Goal: Check status

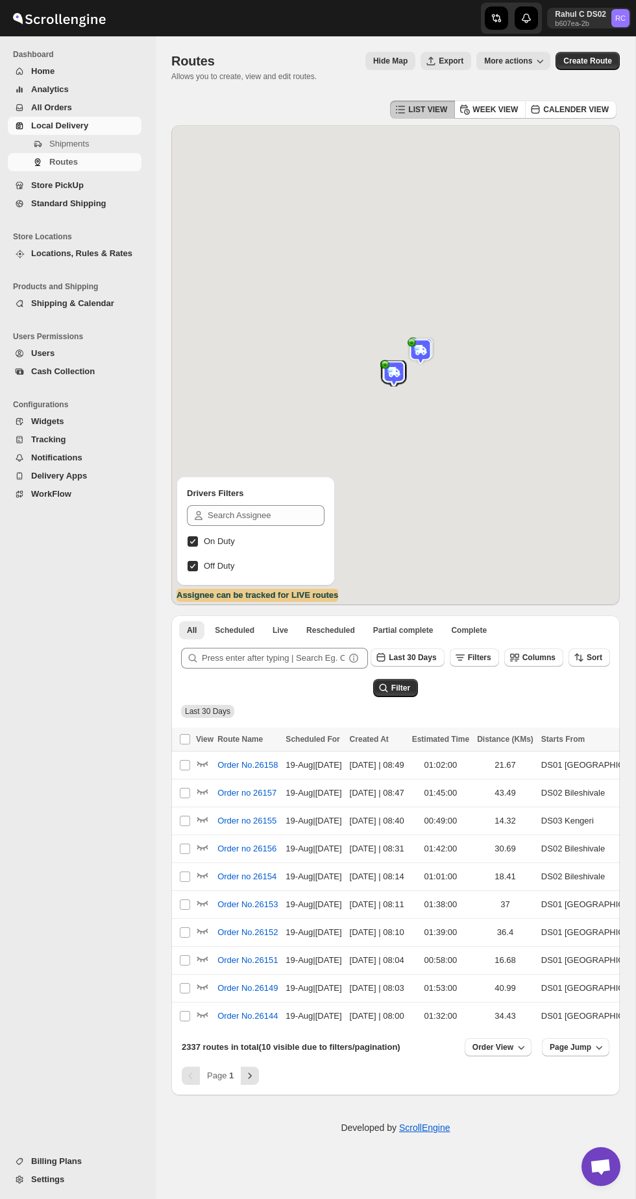
click at [56, 156] on span "Routes" at bounding box center [93, 162] width 89 height 13
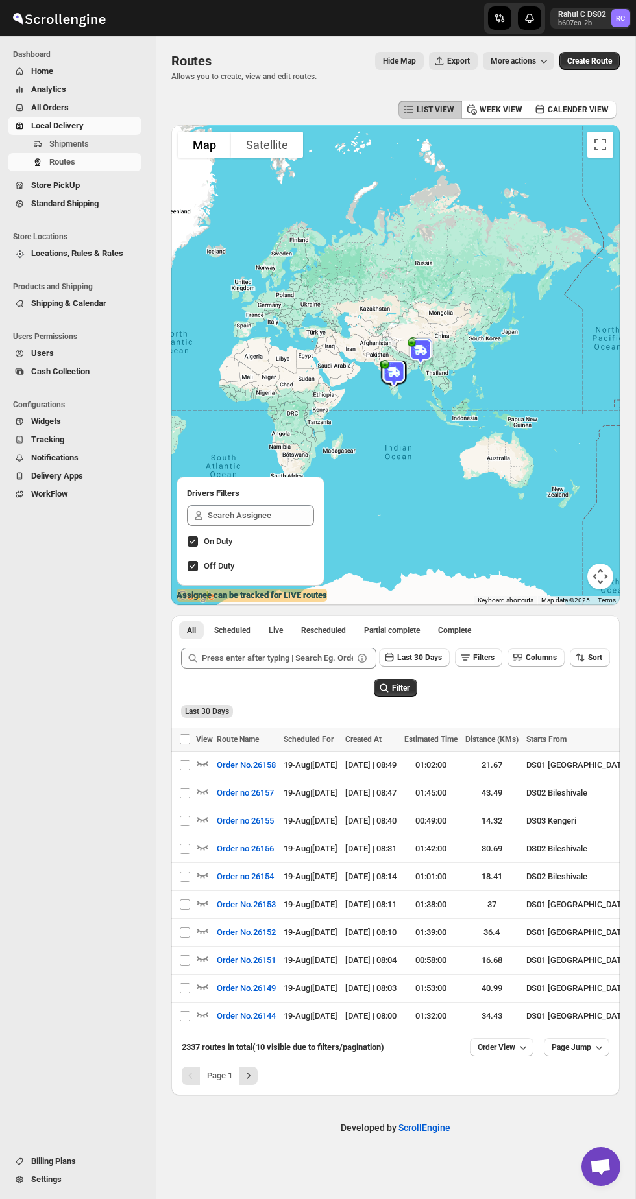
click at [51, 158] on span "Routes" at bounding box center [62, 162] width 26 height 10
click at [56, 152] on button "Shipments" at bounding box center [75, 144] width 134 height 18
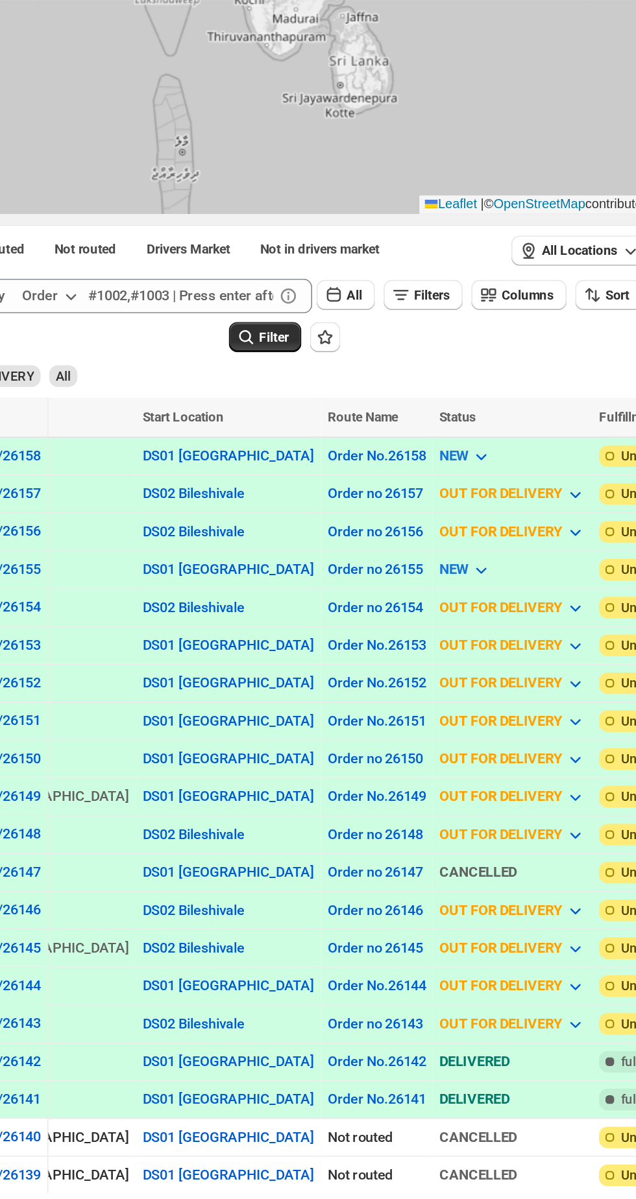
scroll to position [0, 288]
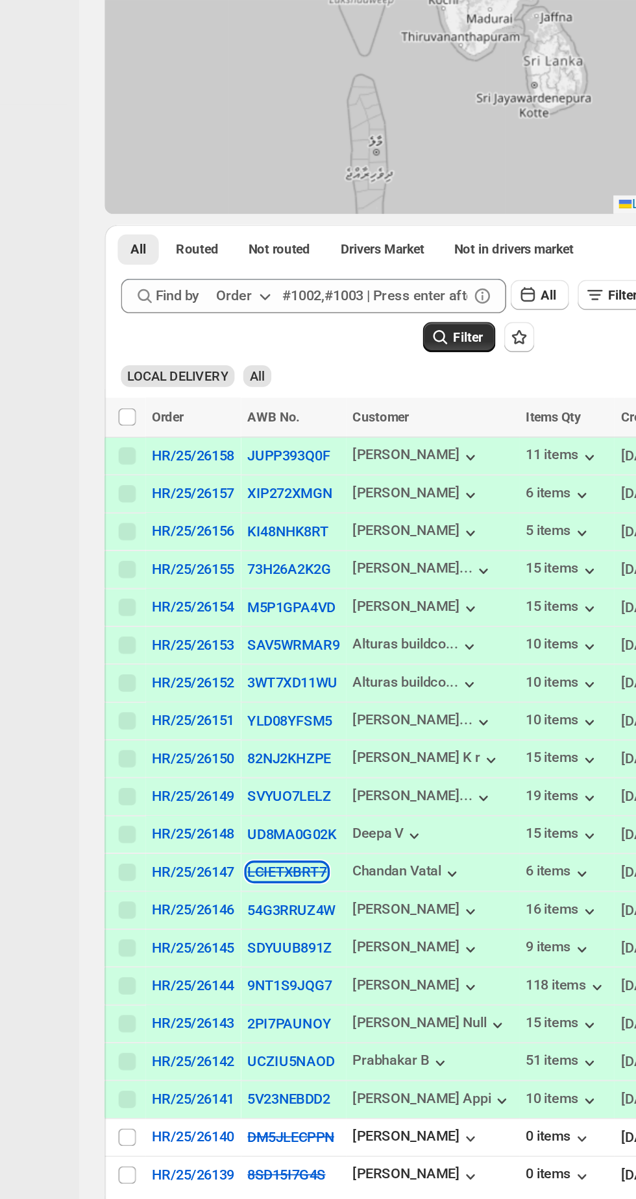
click at [289, 857] on s "LCIETXBRT7" at bounding box center [280, 852] width 47 height 10
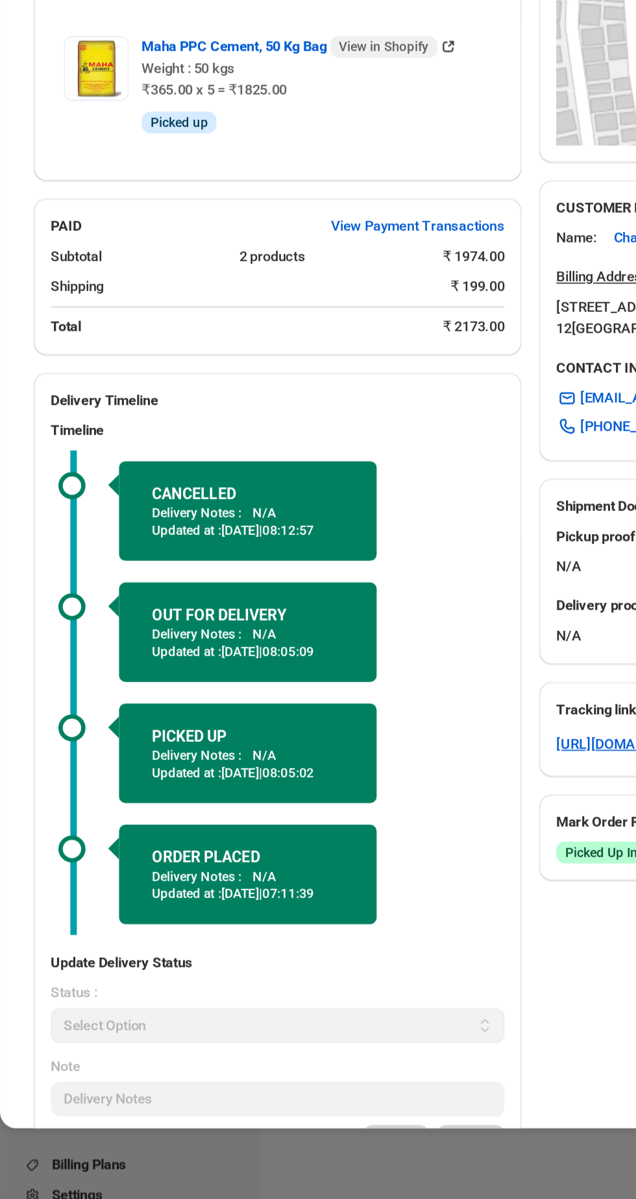
click at [291, 1010] on div "CANCELLED Delivery Notes : N/A Updated at : [DATE] | 08:12:57 OUT FOR DELIVERY …" at bounding box center [166, 878] width 272 height 291
